Goal: Task Accomplishment & Management: Manage account settings

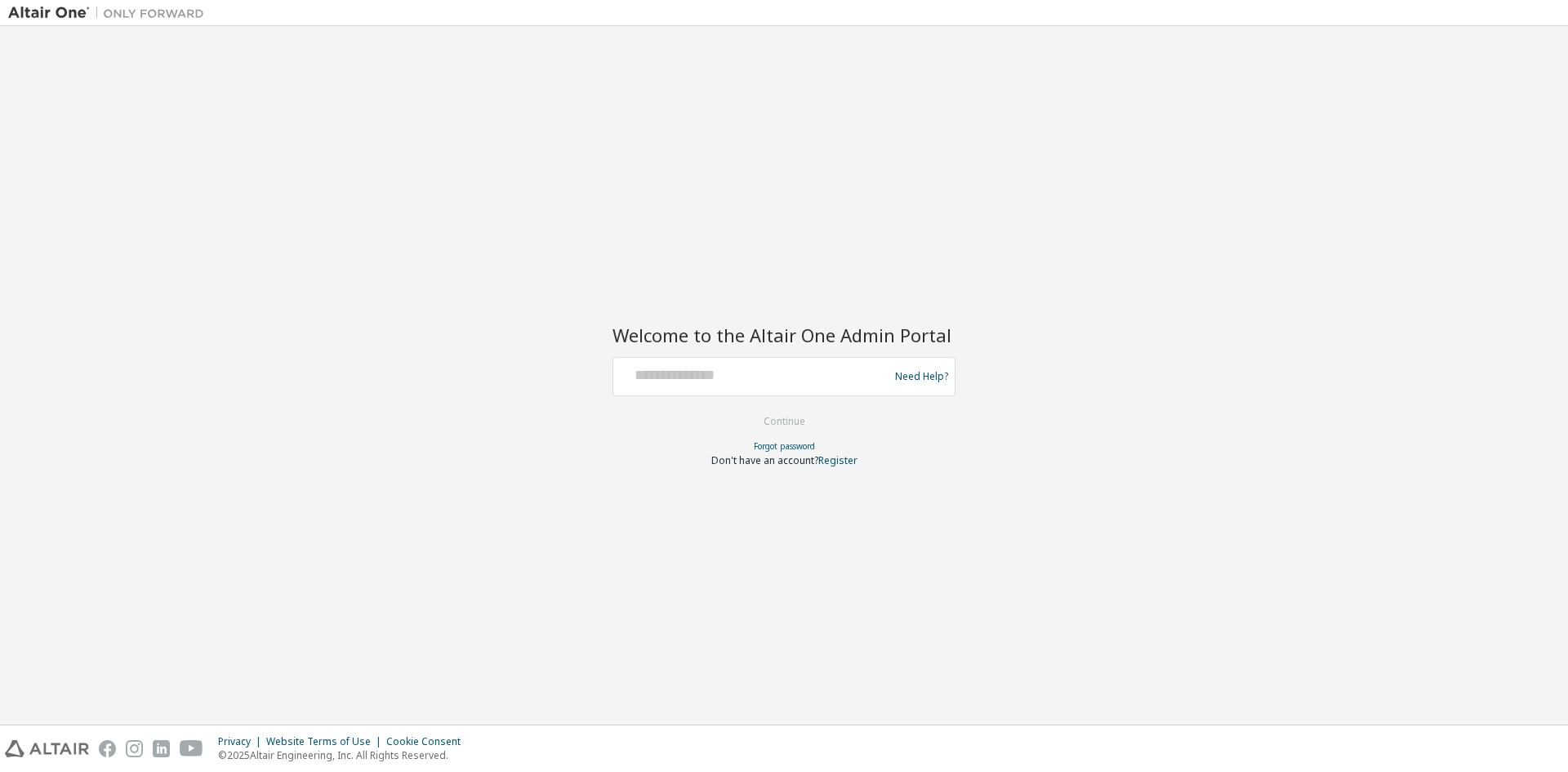
type input "**********"
click at [795, 422] on button "Continue" at bounding box center [784, 422] width 76 height 24
